Goal: Transaction & Acquisition: Purchase product/service

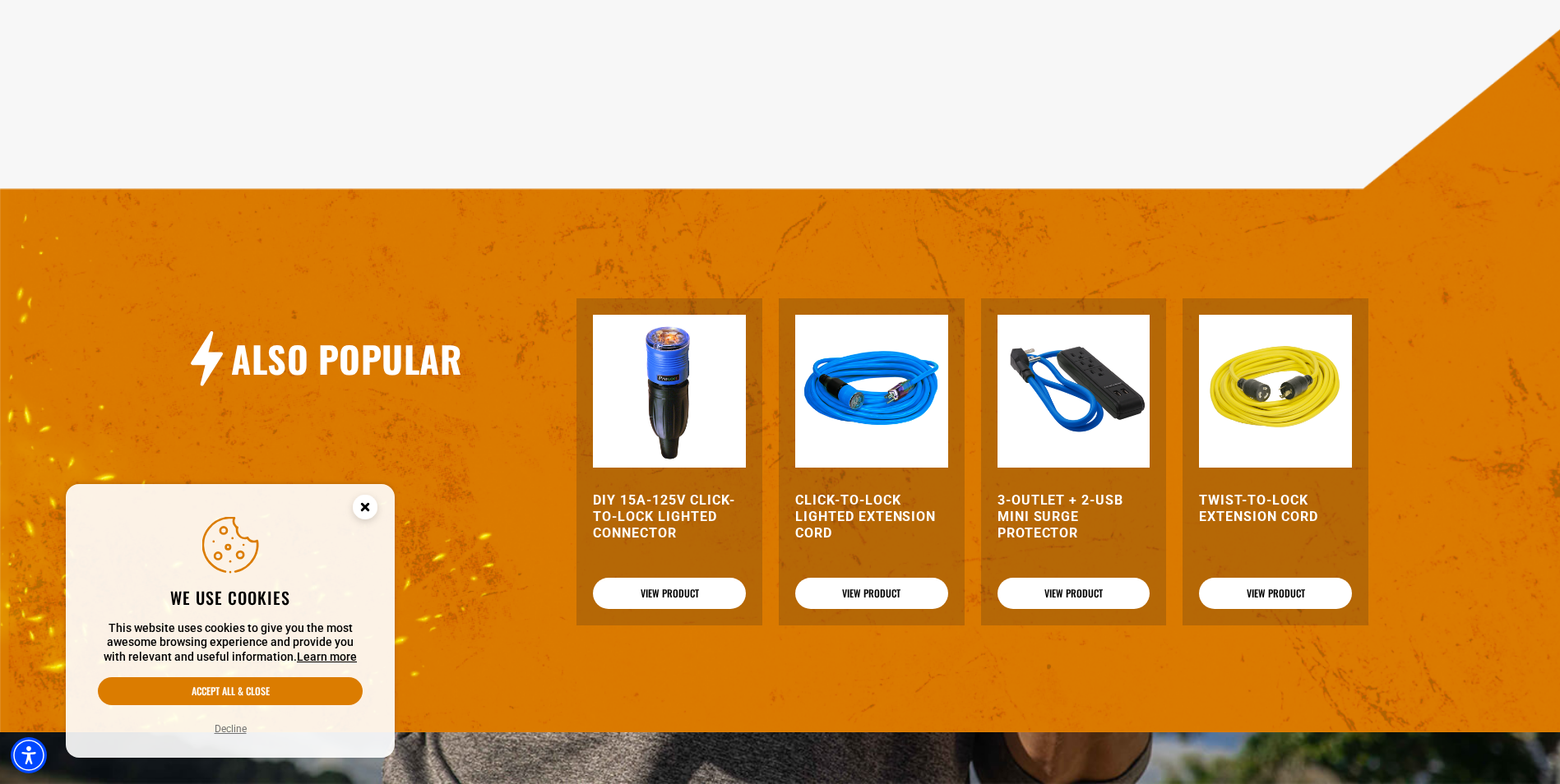
scroll to position [1668, 0]
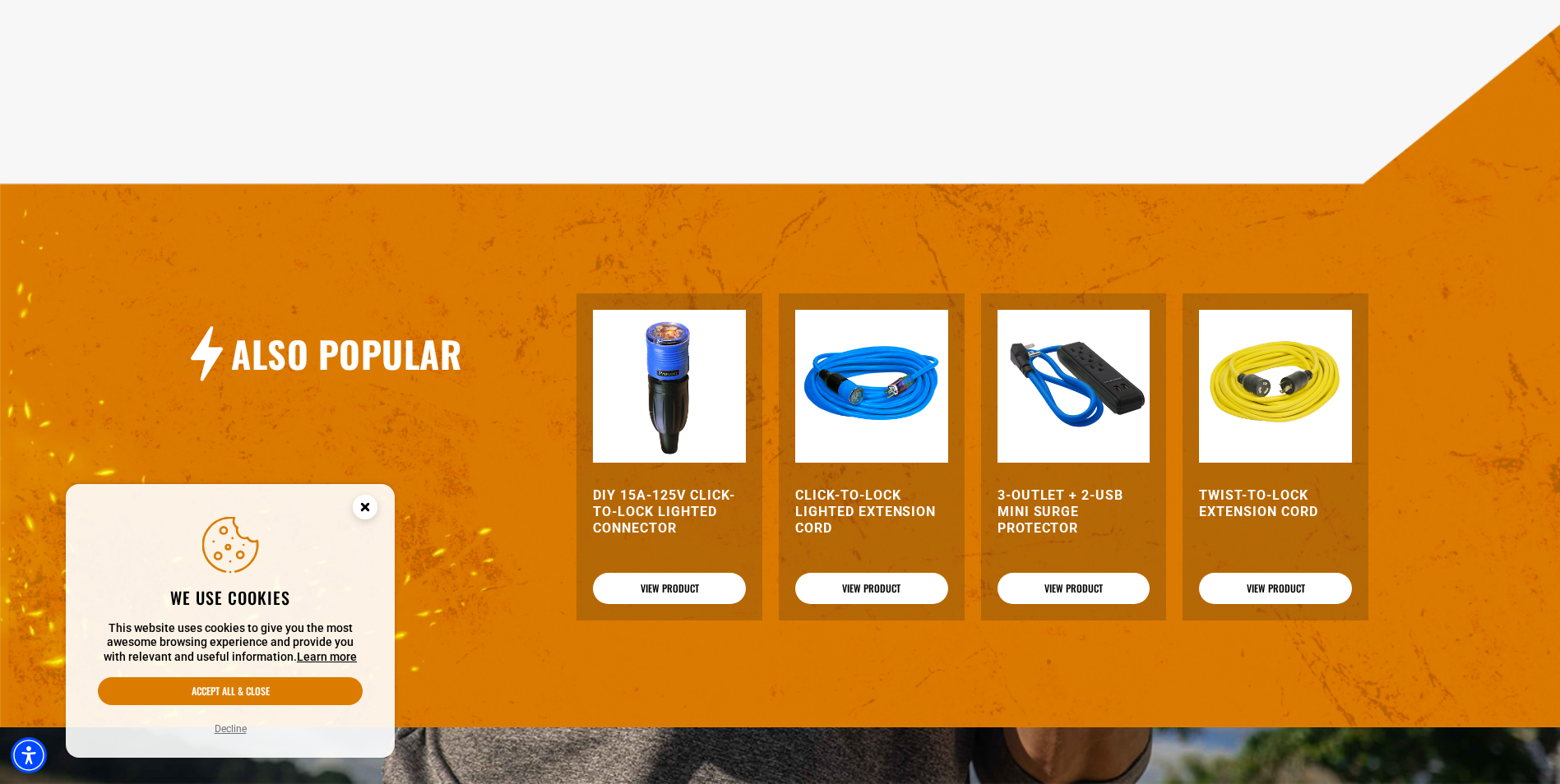
click at [908, 392] on img at bounding box center [871, 387] width 153 height 153
